Goal: Transaction & Acquisition: Purchase product/service

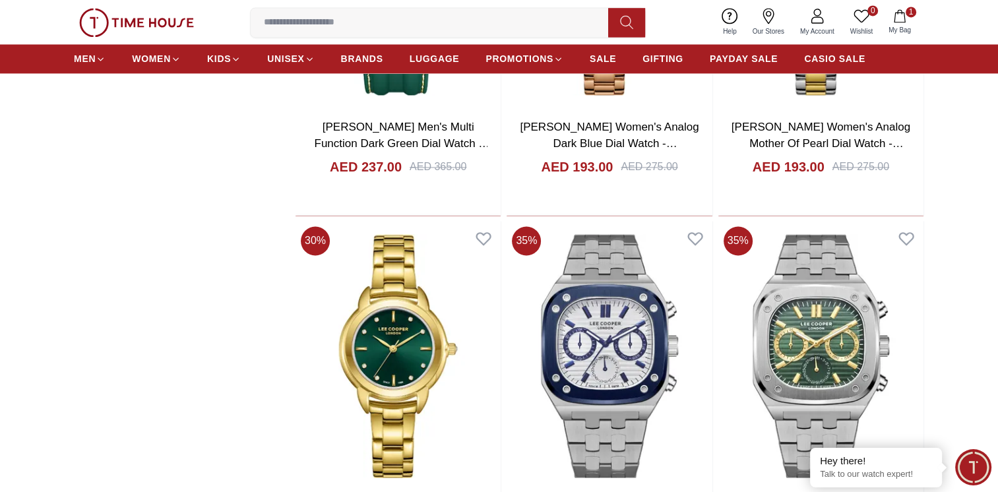
scroll to position [2242, 0]
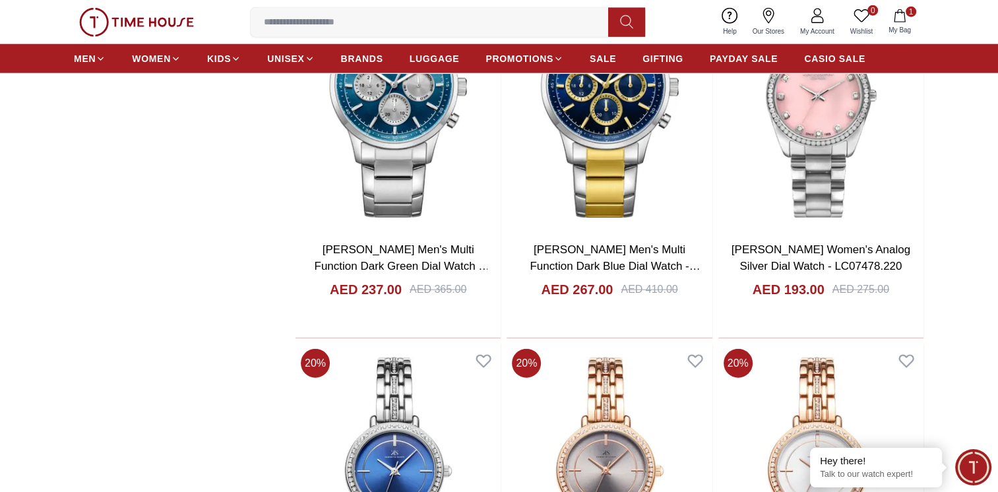
scroll to position [3232, 0]
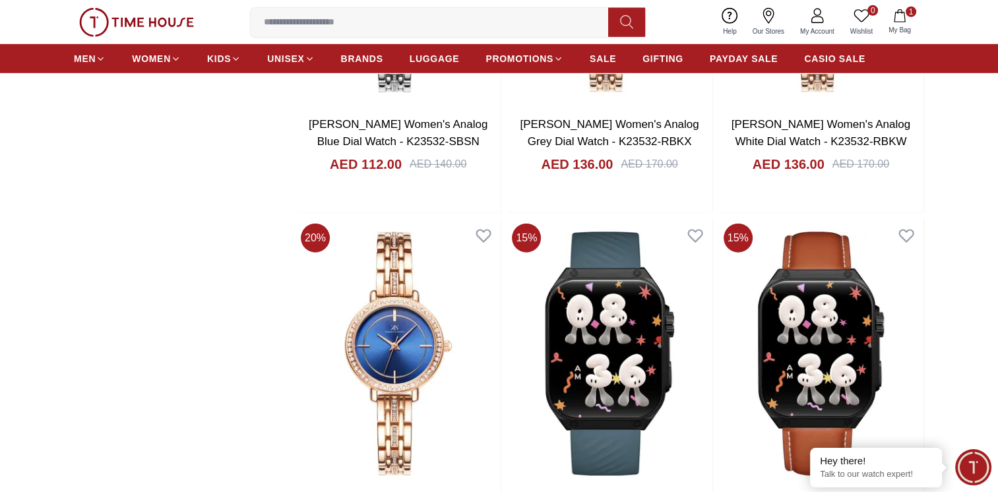
scroll to position [3825, 0]
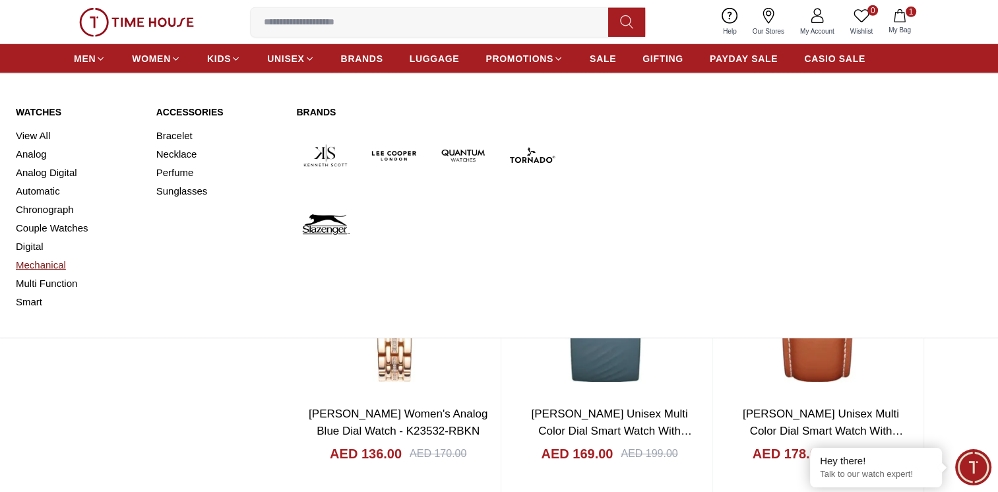
click at [43, 261] on link "Mechanical" at bounding box center [78, 265] width 125 height 18
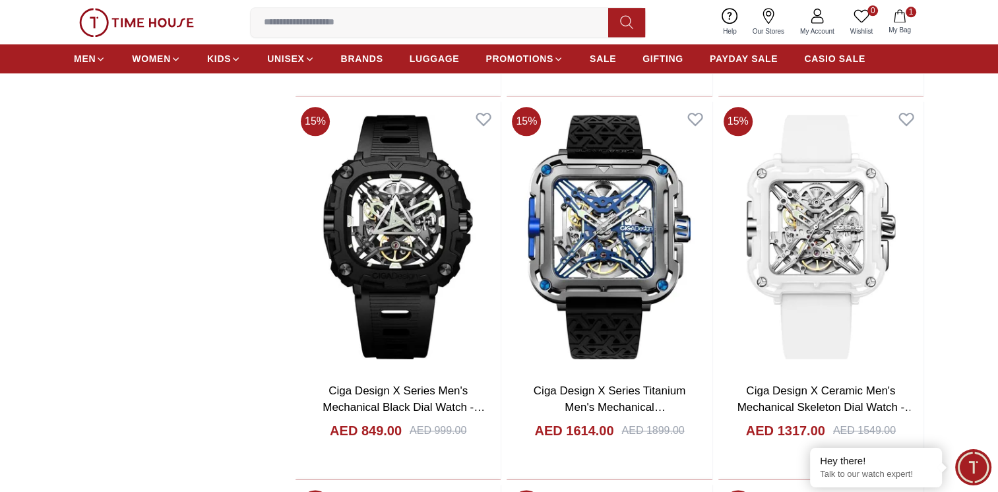
scroll to position [1649, 0]
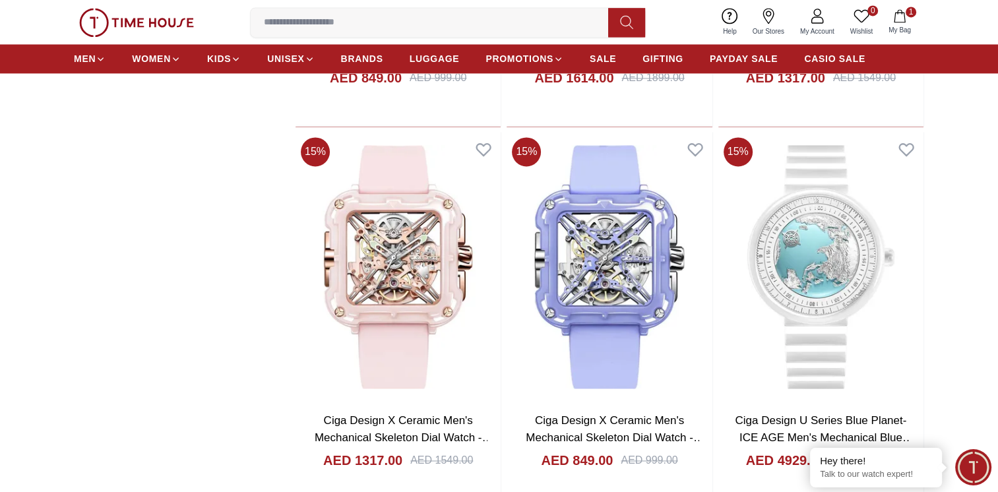
scroll to position [1583, 0]
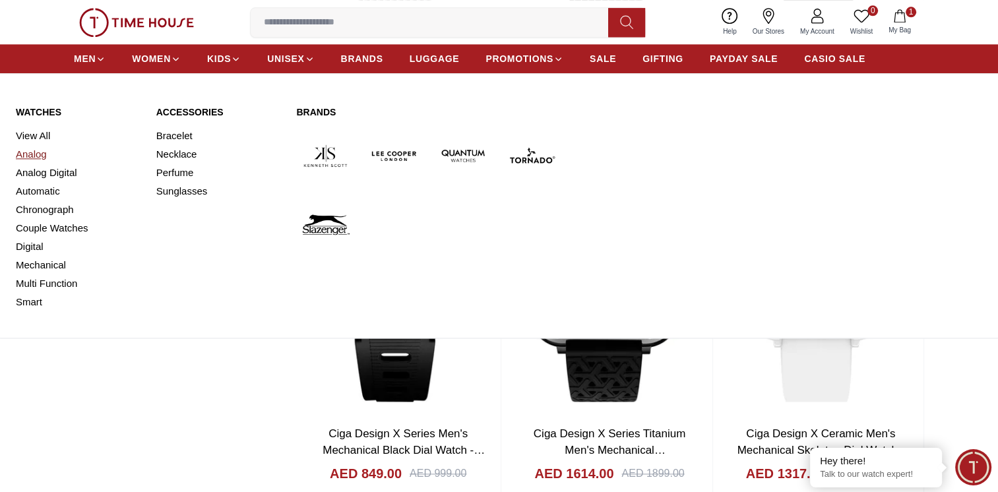
click at [42, 154] on link "Analog" at bounding box center [78, 154] width 125 height 18
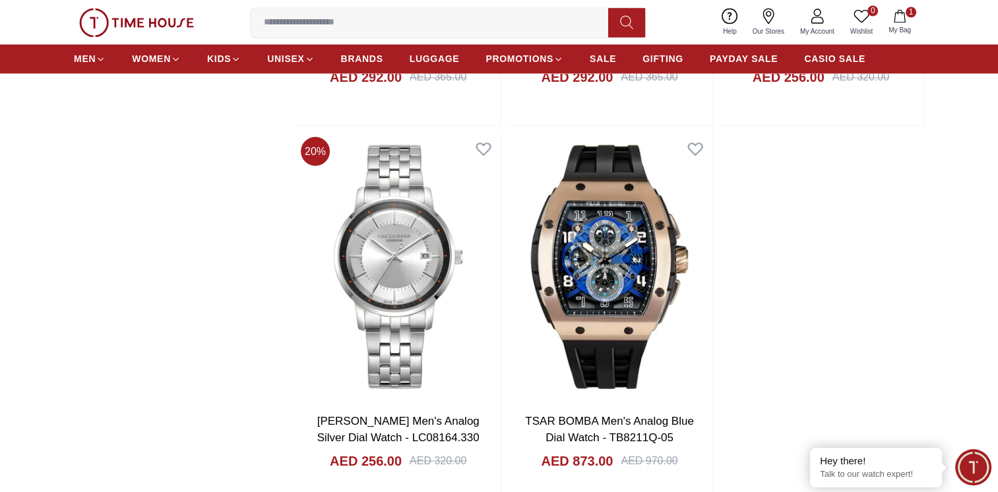
scroll to position [2440, 0]
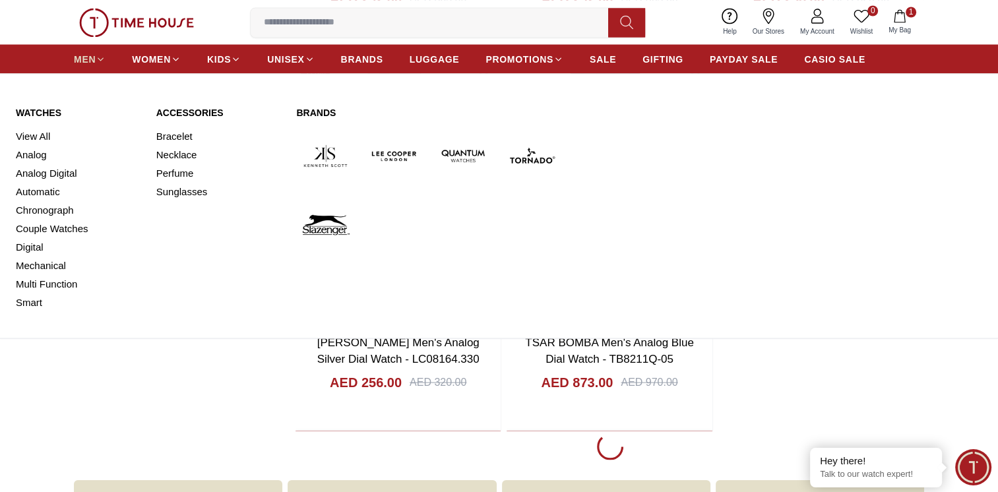
click at [93, 57] on span "MEN" at bounding box center [85, 58] width 22 height 13
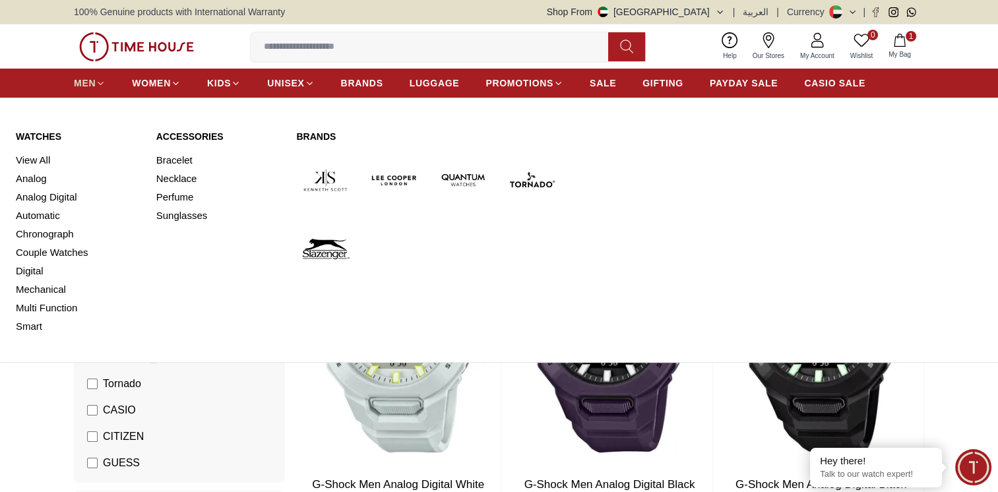
click at [100, 81] on icon at bounding box center [101, 83] width 10 height 10
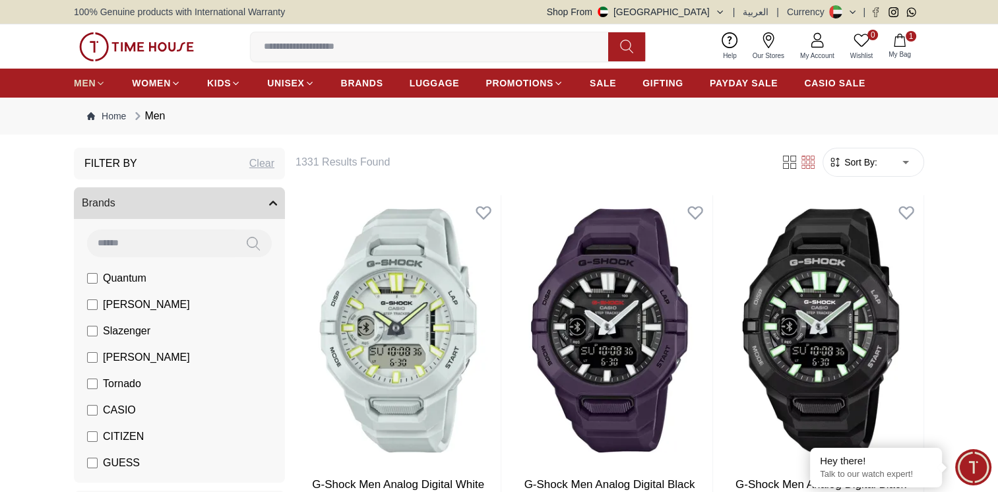
click at [100, 81] on icon at bounding box center [101, 83] width 10 height 10
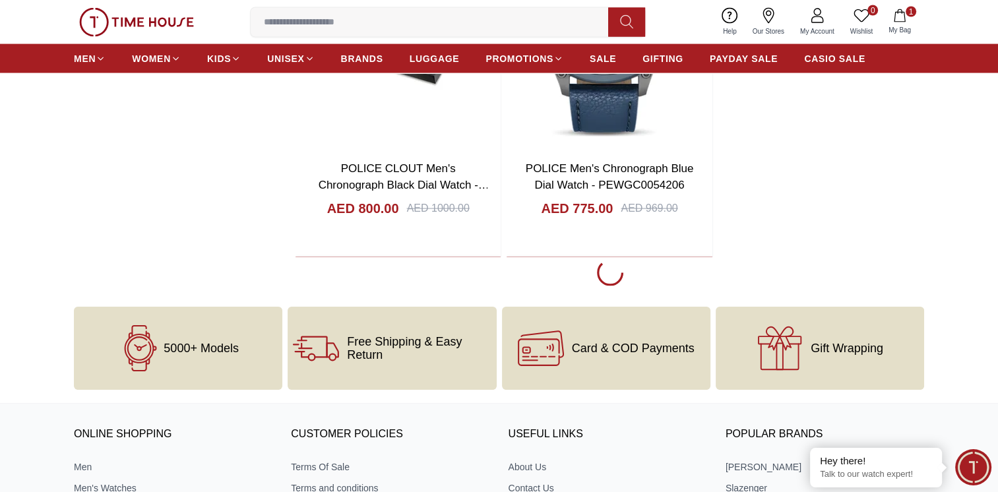
scroll to position [2638, 0]
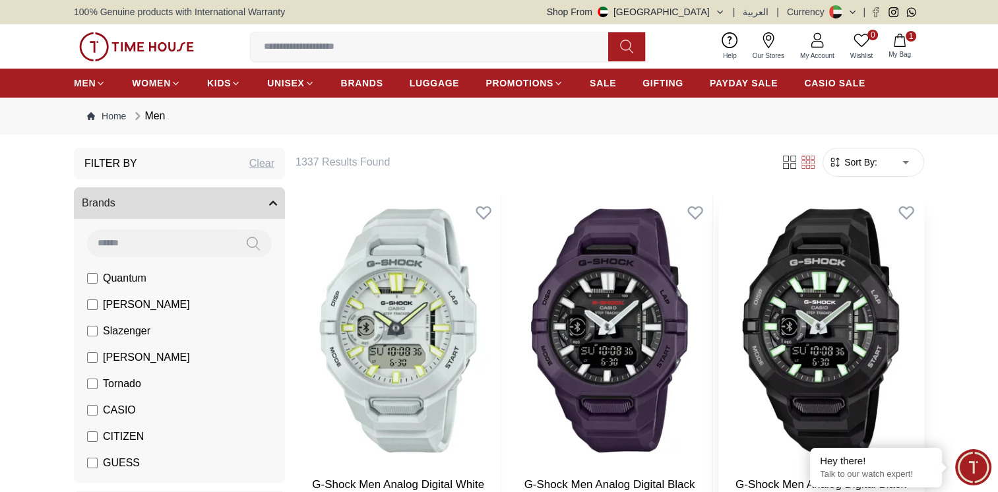
click at [847, 307] on img at bounding box center [820, 330] width 205 height 270
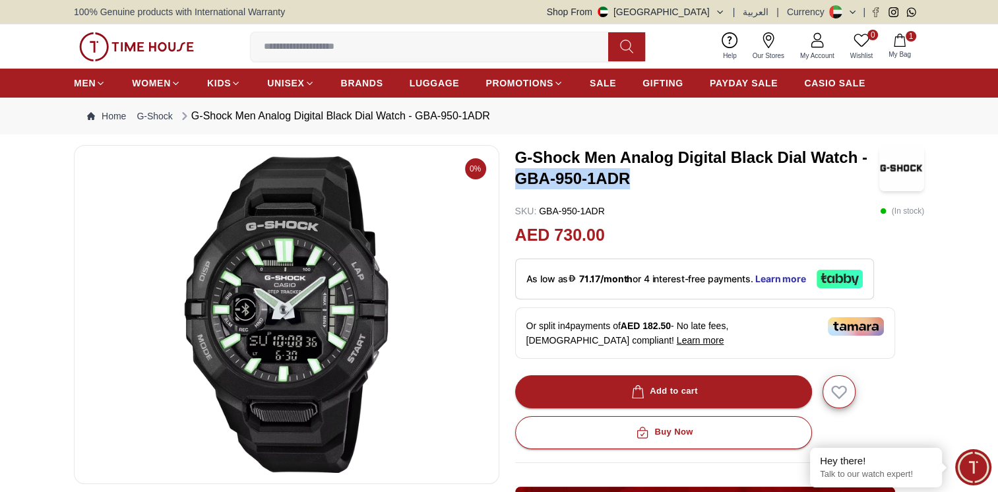
drag, startPoint x: 518, startPoint y: 174, endPoint x: 646, endPoint y: 177, distance: 128.0
click at [646, 177] on h3 "G-Shock Men Analog Digital Black Dial Watch - GBA-950-1ADR" at bounding box center [697, 168] width 365 height 42
drag, startPoint x: 646, startPoint y: 177, endPoint x: 623, endPoint y: 175, distance: 23.8
copy h3 "GBA-950-1ADR"
